Goal: Navigation & Orientation: Find specific page/section

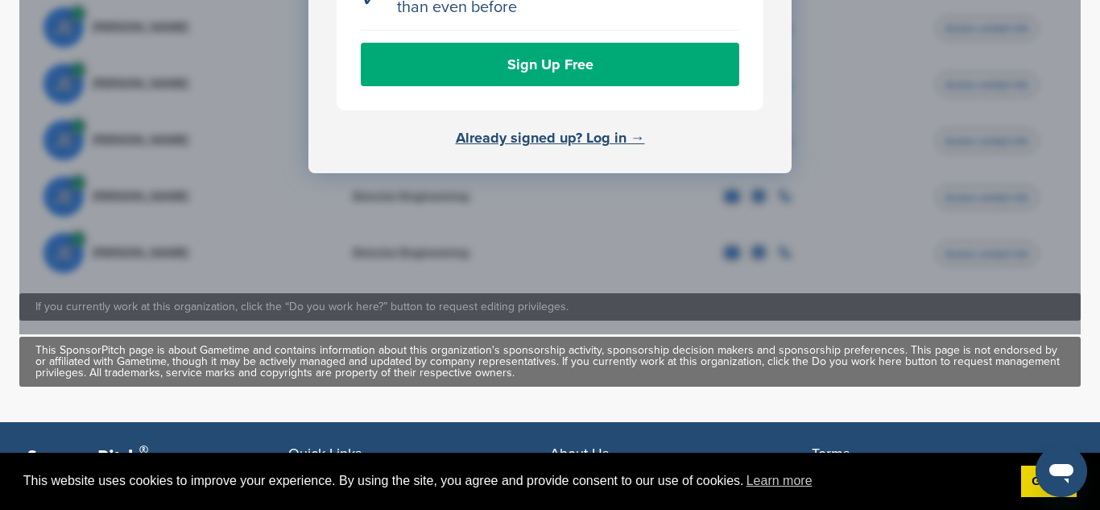
scroll to position [1204, 0]
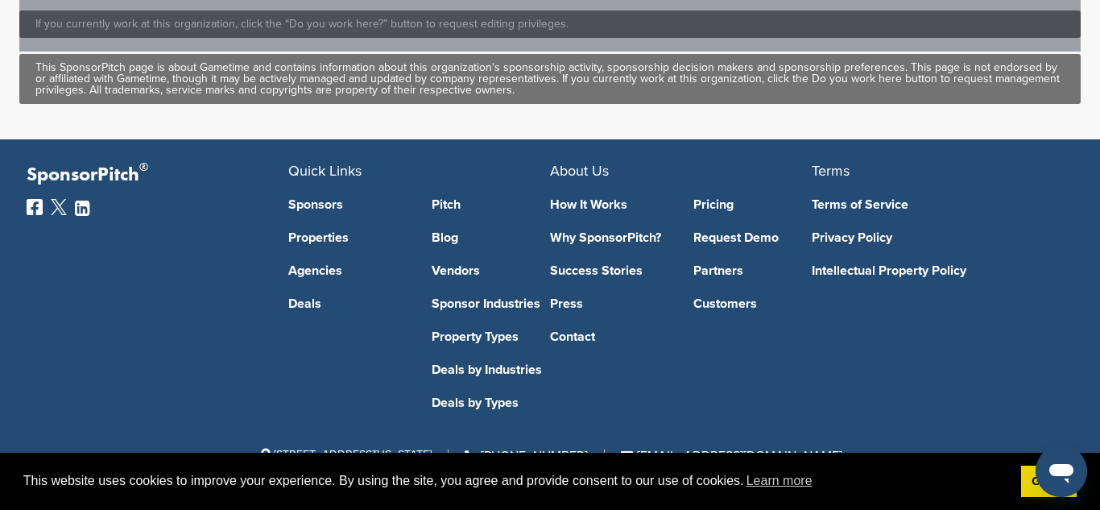
click at [329, 200] on link "Sponsors" at bounding box center [347, 204] width 119 height 13
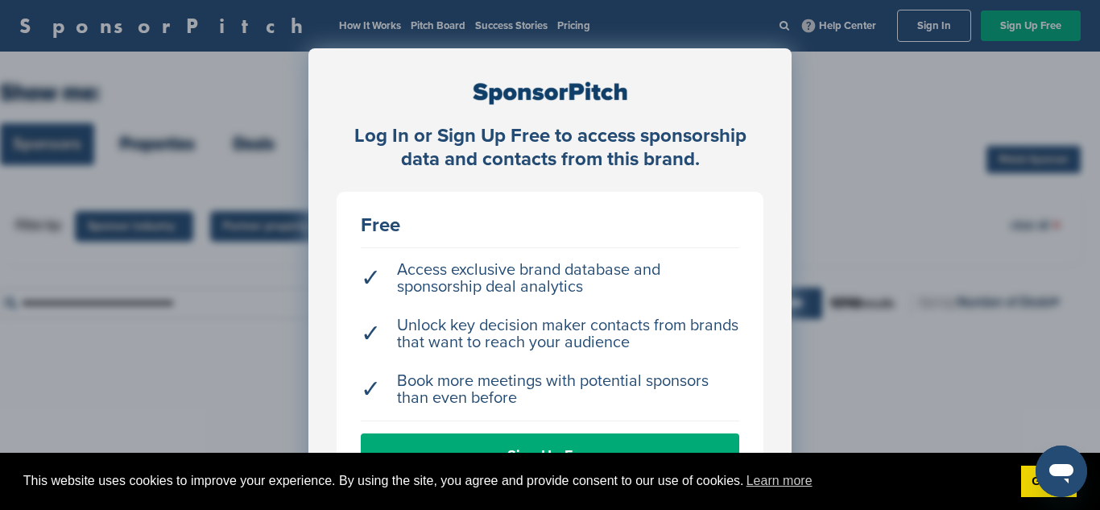
click at [843, 263] on div "Log In or Sign Up Free to access sponsorship data and contacts from this brand.…" at bounding box center [550, 295] width 1100 height 590
click at [1029, 475] on link "Got it!" at bounding box center [1049, 481] width 56 height 32
